Goal: Task Accomplishment & Management: Use online tool/utility

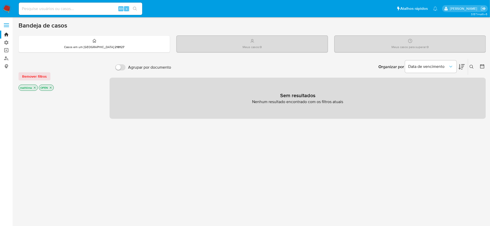
click at [4, 50] on link "Operações em massa" at bounding box center [30, 51] width 61 height 8
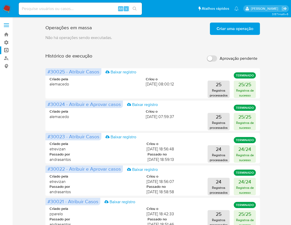
click at [241, 28] on span "Criar uma operação" at bounding box center [235, 28] width 37 height 11
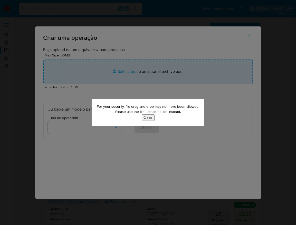
click at [145, 119] on button "Close" at bounding box center [148, 118] width 13 height 6
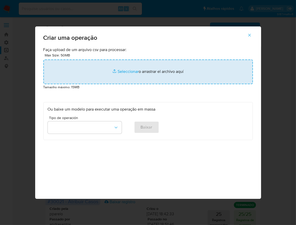
click at [156, 84] on input "file" at bounding box center [148, 72] width 210 height 25
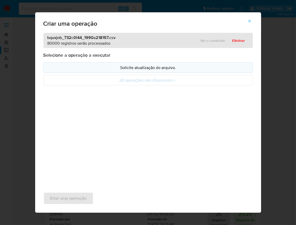
click at [148, 71] on p "Solicite atualização do arquivo." at bounding box center [148, 68] width 201 height 6
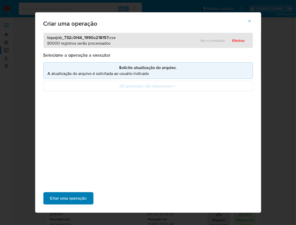
click at [87, 193] on span "Criar uma operação" at bounding box center [68, 198] width 37 height 11
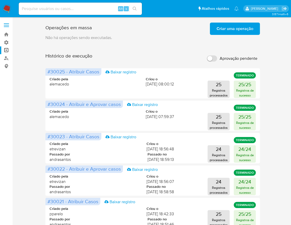
click at [233, 27] on span "Criar uma operação" at bounding box center [235, 28] width 37 height 11
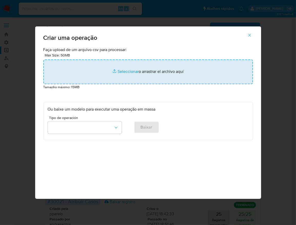
click at [91, 84] on input "file" at bounding box center [148, 72] width 210 height 25
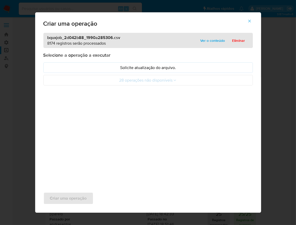
drag, startPoint x: 131, startPoint y: 81, endPoint x: 123, endPoint y: 122, distance: 40.9
click at [131, 71] on p "Solicite atualização do arquivo." at bounding box center [148, 68] width 201 height 6
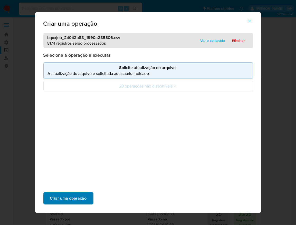
click at [87, 193] on span "Criar uma operação" at bounding box center [68, 198] width 37 height 11
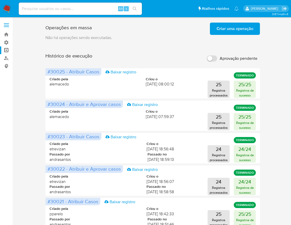
click at [233, 29] on span "Criar uma operação" at bounding box center [235, 28] width 37 height 11
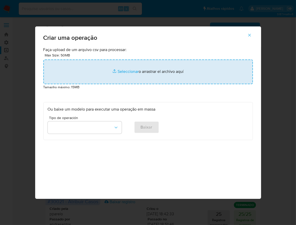
click at [134, 84] on input "file" at bounding box center [148, 72] width 210 height 25
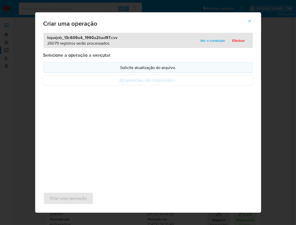
click at [174, 71] on p "Solicite atualização do arquivo." at bounding box center [148, 68] width 201 height 6
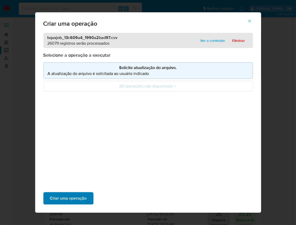
click at [87, 193] on span "Criar uma operação" at bounding box center [68, 198] width 37 height 11
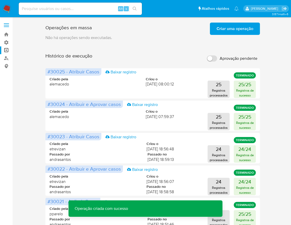
click at [224, 24] on span "Criar uma operação" at bounding box center [235, 28] width 37 height 11
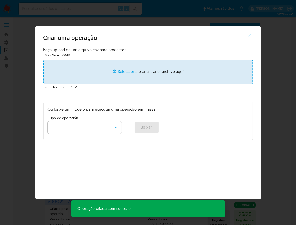
click at [141, 84] on input "file" at bounding box center [148, 72] width 210 height 25
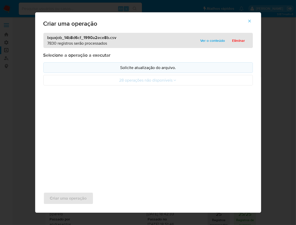
click at [144, 73] on button "Solicite atualização do arquivo." at bounding box center [148, 67] width 210 height 11
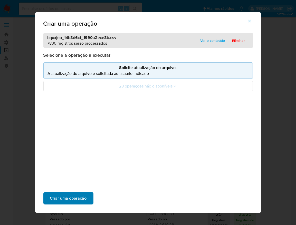
click at [87, 193] on span "Criar uma operação" at bounding box center [68, 198] width 37 height 11
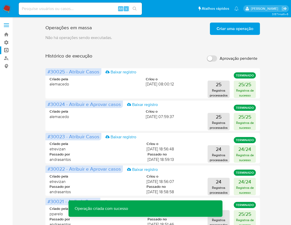
click at [245, 30] on span "Criar uma operação" at bounding box center [235, 28] width 37 height 11
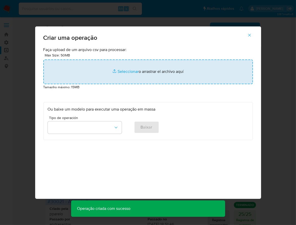
click at [107, 84] on input "file" at bounding box center [148, 72] width 210 height 25
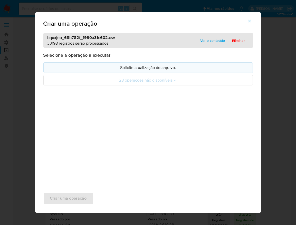
click at [140, 71] on p "Solicite atualização do arquivo." at bounding box center [148, 68] width 201 height 6
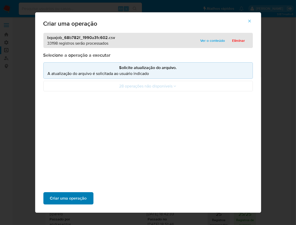
click at [85, 193] on span "Criar uma operação" at bounding box center [68, 198] width 37 height 11
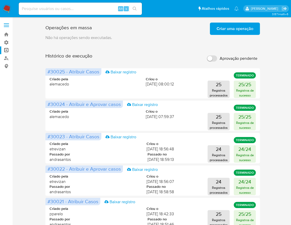
click at [251, 28] on span "Criar uma operação" at bounding box center [235, 28] width 37 height 11
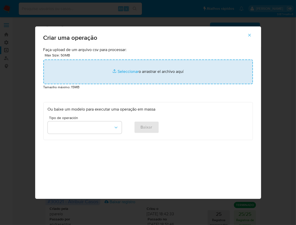
click at [136, 84] on input "file" at bounding box center [148, 72] width 210 height 25
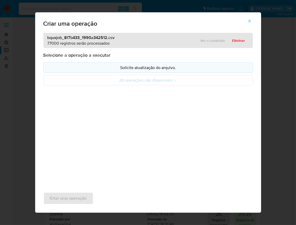
click at [202, 71] on p "Solicite atualização do arquivo." at bounding box center [148, 68] width 201 height 6
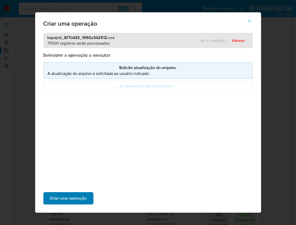
click at [87, 193] on span "Criar uma operação" at bounding box center [68, 198] width 37 height 11
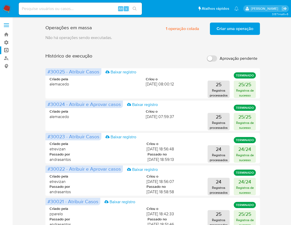
click at [228, 32] on span "Criar uma operação" at bounding box center [235, 28] width 37 height 11
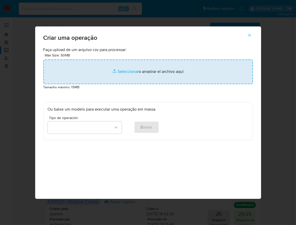
click at [161, 84] on input "file" at bounding box center [148, 72] width 210 height 25
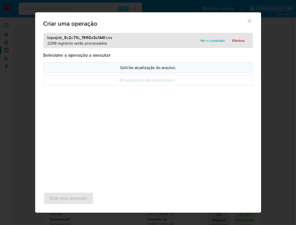
click at [131, 73] on button "Solicite atualização do arquivo." at bounding box center [148, 67] width 210 height 11
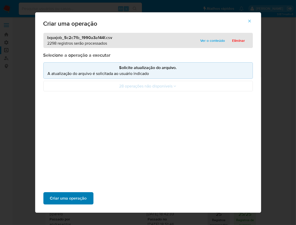
click at [94, 193] on button "Criar uma operação" at bounding box center [68, 199] width 50 height 12
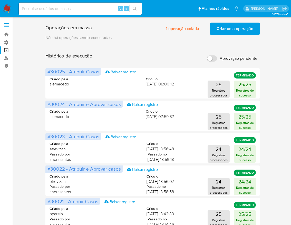
click at [212, 58] on input "Aprovação pendente" at bounding box center [212, 59] width 10 height 6
checkbox input "true"
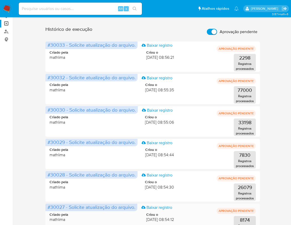
scroll to position [35, 0]
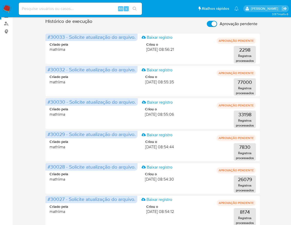
drag, startPoint x: 137, startPoint y: 213, endPoint x: 177, endPoint y: 213, distance: 39.8
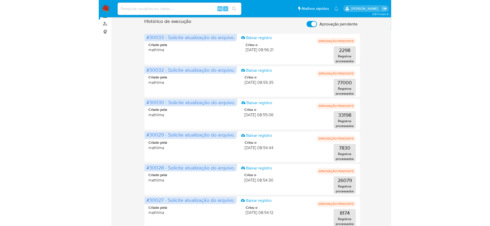
scroll to position [34, 0]
